Goal: Find specific page/section

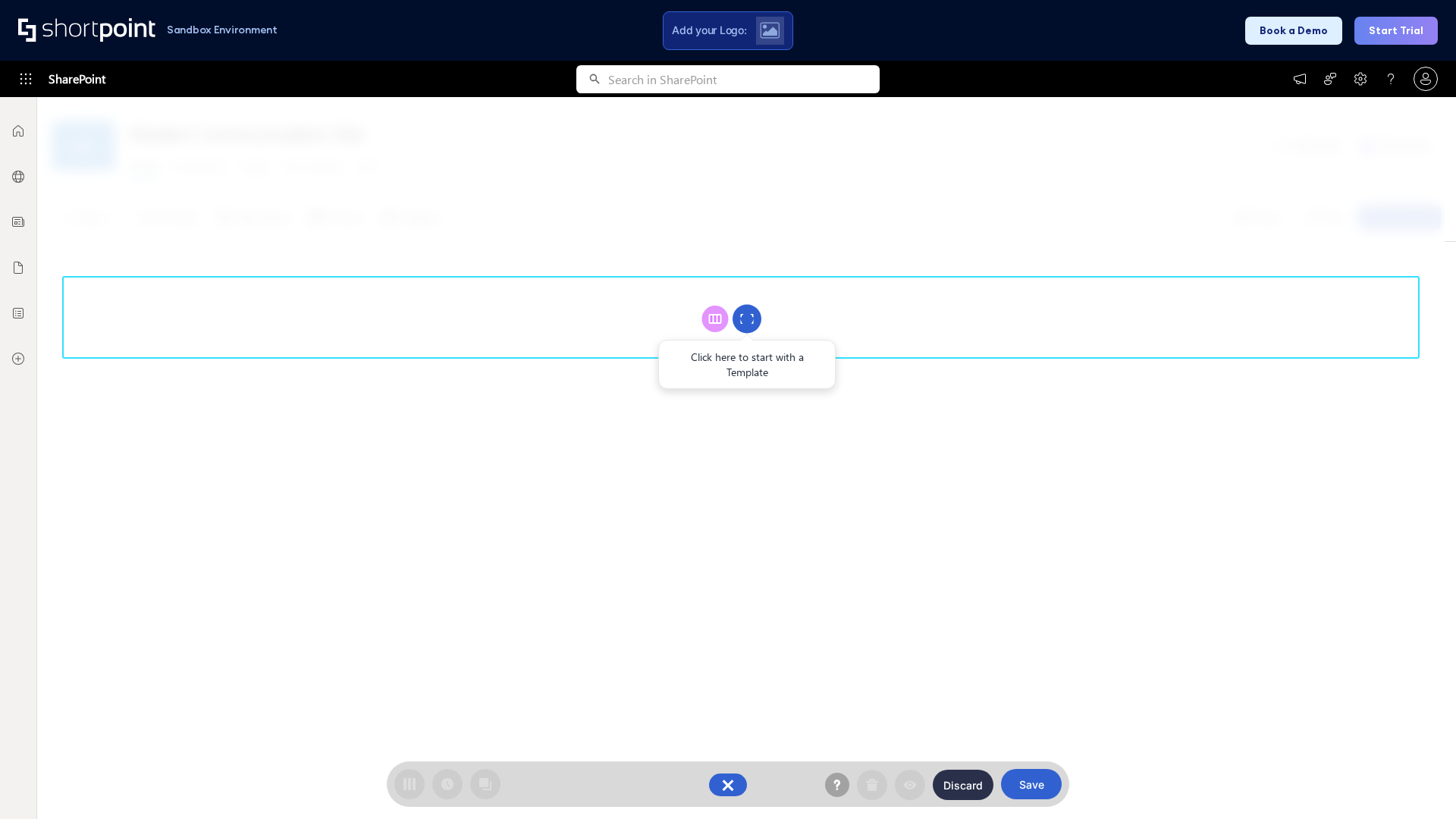
click at [747, 319] on circle at bounding box center [747, 319] width 29 height 29
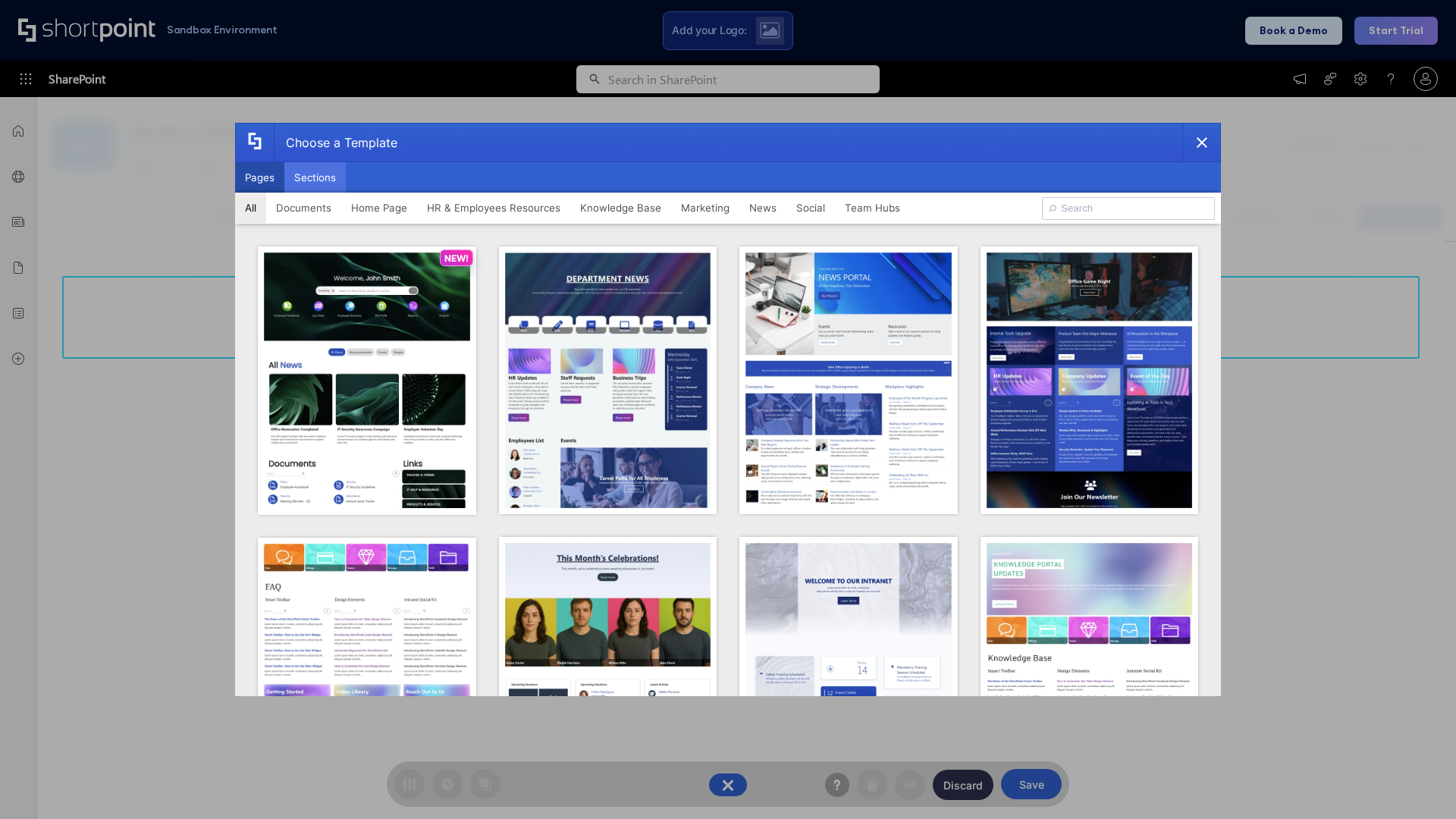
click at [315, 178] on button "Sections" at bounding box center [315, 177] width 61 height 31
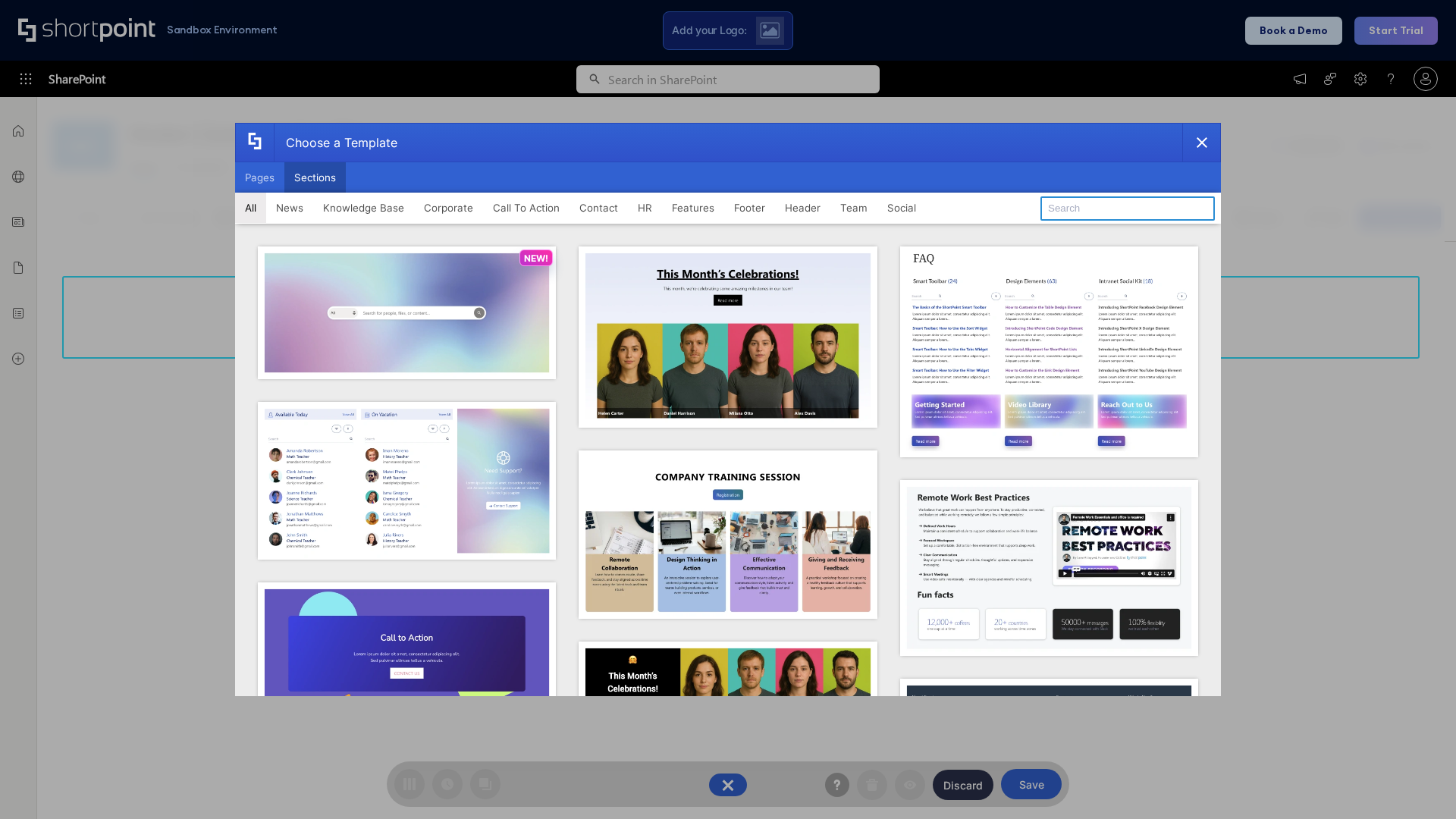
type input "Footer 1"
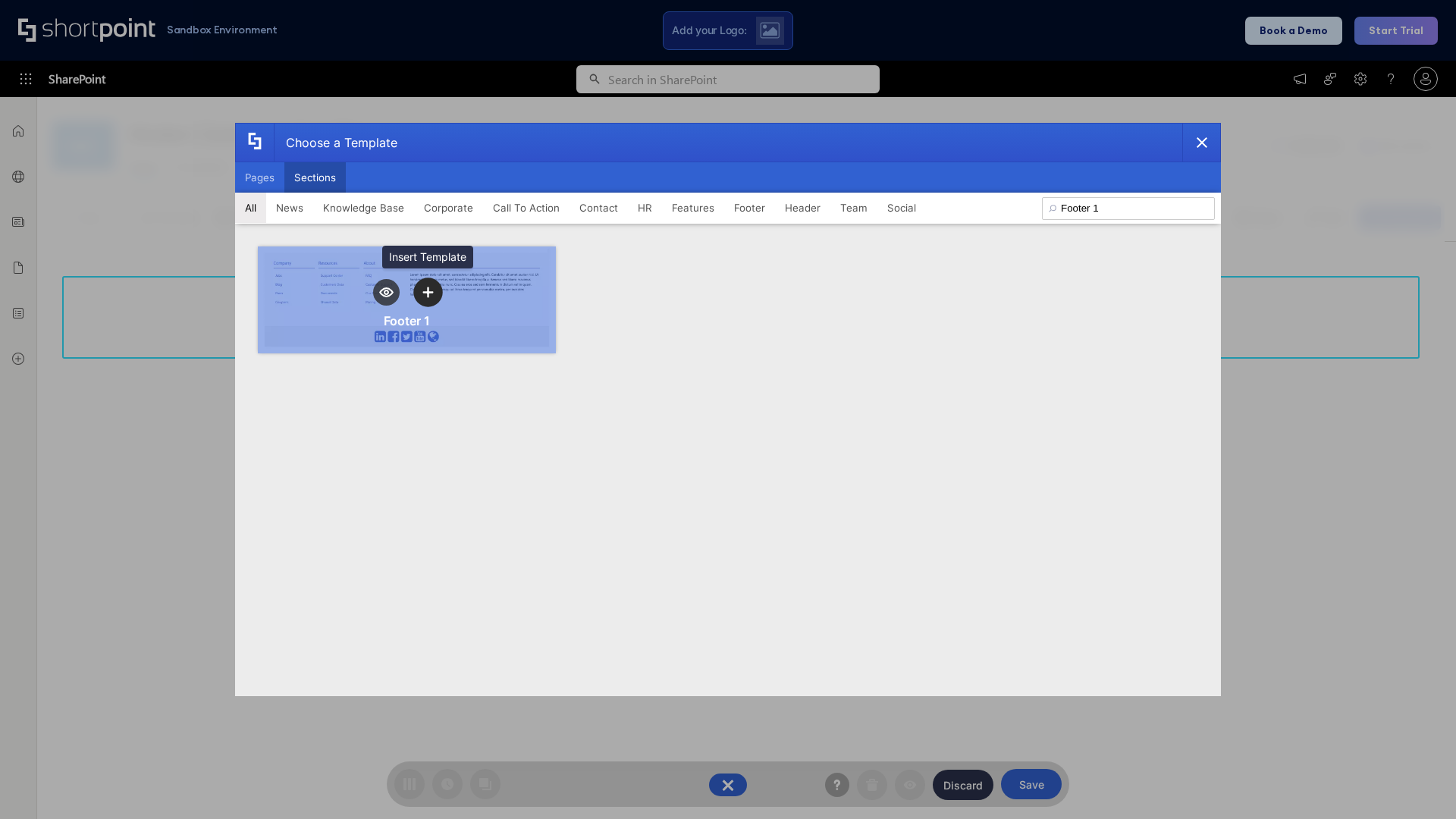
click at [427, 292] on icon "template selector" at bounding box center [428, 293] width 11 height 11
